Goal: Book appointment/travel/reservation

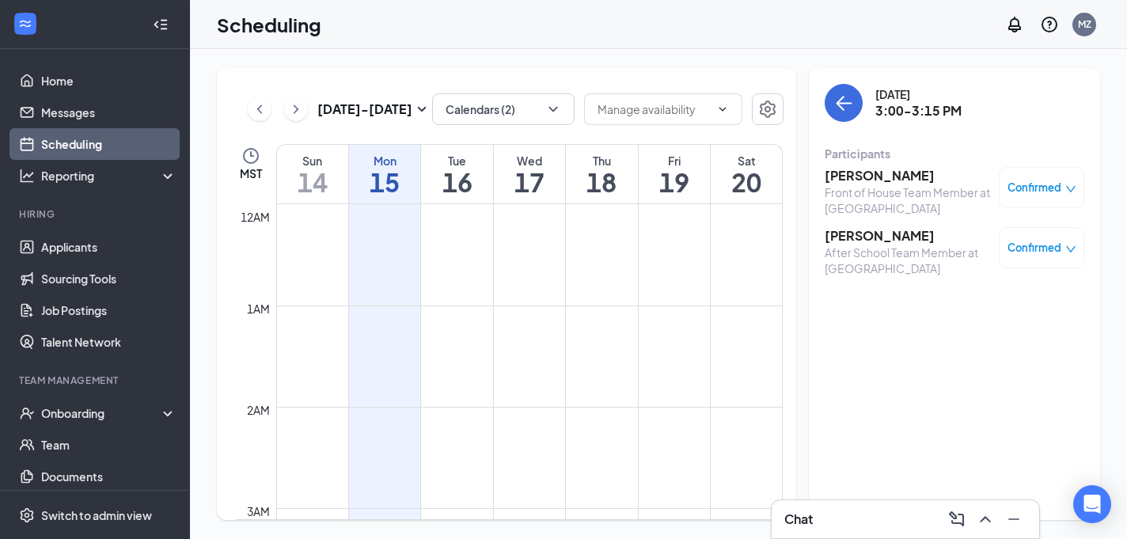
scroll to position [1489, 0]
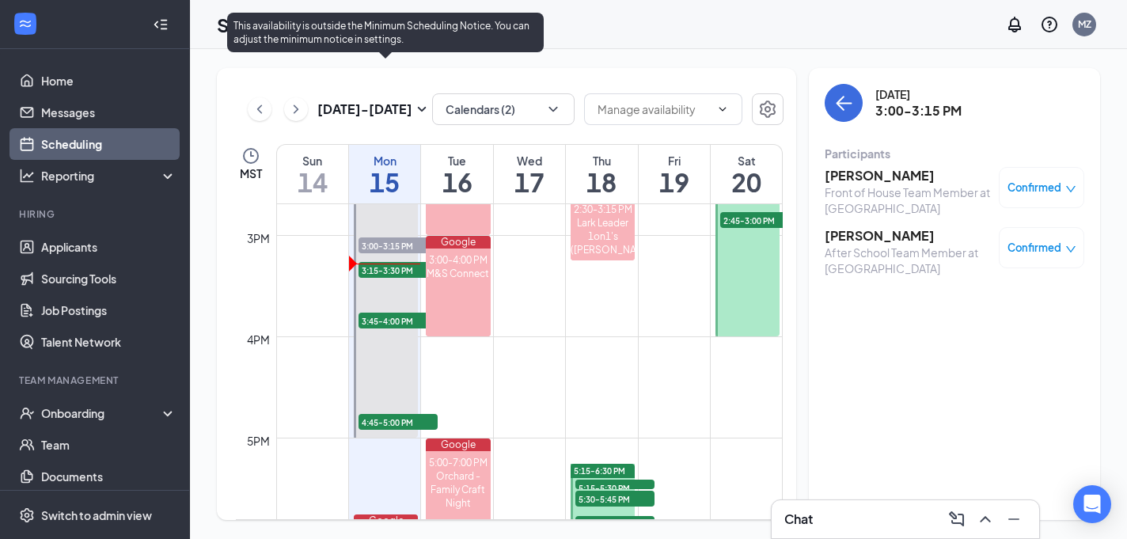
click at [391, 325] on span "3:45-4:00 PM" at bounding box center [398, 321] width 79 height 16
click at [382, 428] on span "4:45-5:00 PM" at bounding box center [398, 422] width 79 height 16
click at [396, 325] on span "3:45-4:00 PM" at bounding box center [398, 321] width 79 height 16
click at [369, 271] on span "3:15-3:30 PM" at bounding box center [398, 270] width 79 height 16
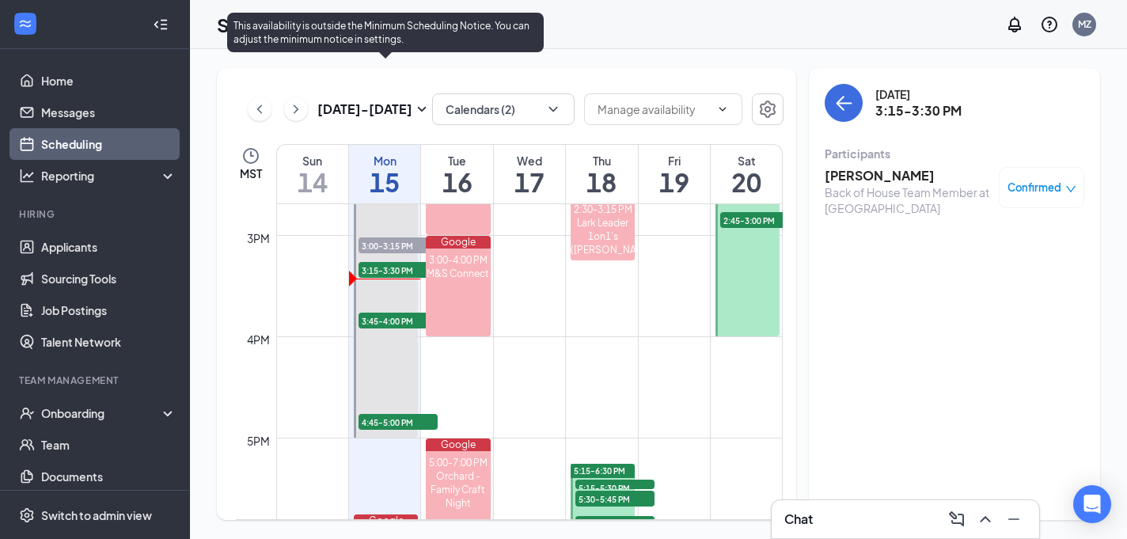
click at [388, 273] on span "3:15-3:30 PM" at bounding box center [398, 270] width 79 height 16
click at [394, 247] on span "3:00-3:15 PM" at bounding box center [398, 246] width 79 height 16
click at [395, 275] on span "3:15-3:30 PM" at bounding box center [398, 270] width 79 height 16
